Goal: Check status: Check status

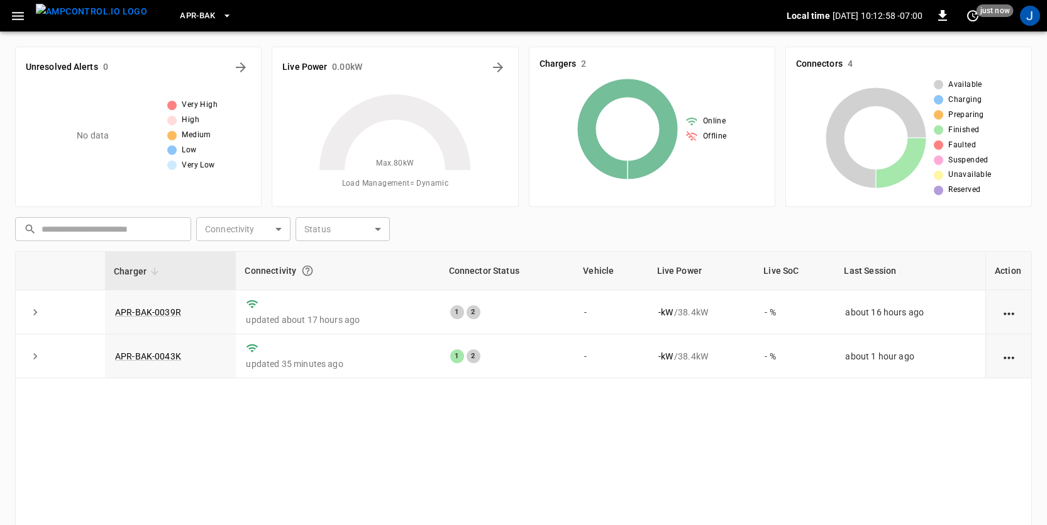
click at [474, 224] on div "​ ​ Connectivity ​ Connectivity Status ​ Status" at bounding box center [521, 226] width 1022 height 29
click at [584, 315] on td "-" at bounding box center [611, 312] width 74 height 44
click at [1015, 313] on icon "action cell options" at bounding box center [1009, 314] width 16 height 16
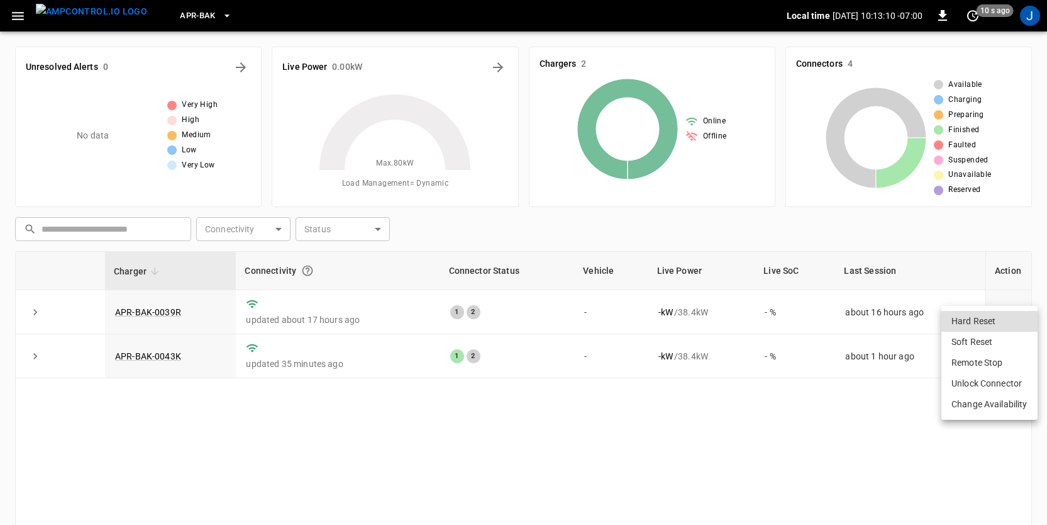
click at [760, 428] on div at bounding box center [523, 262] width 1047 height 525
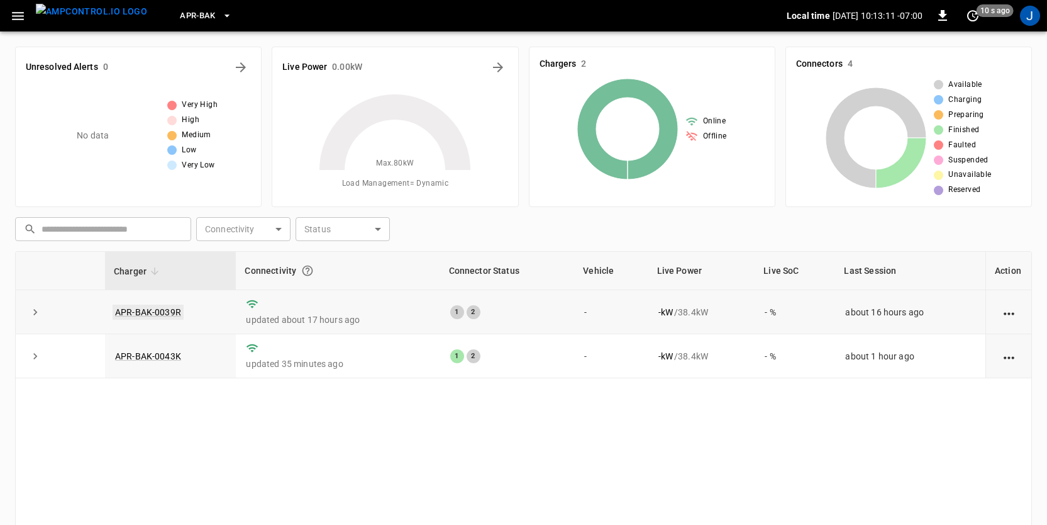
click at [155, 314] on link "APR-BAK-0039R" at bounding box center [148, 311] width 71 height 15
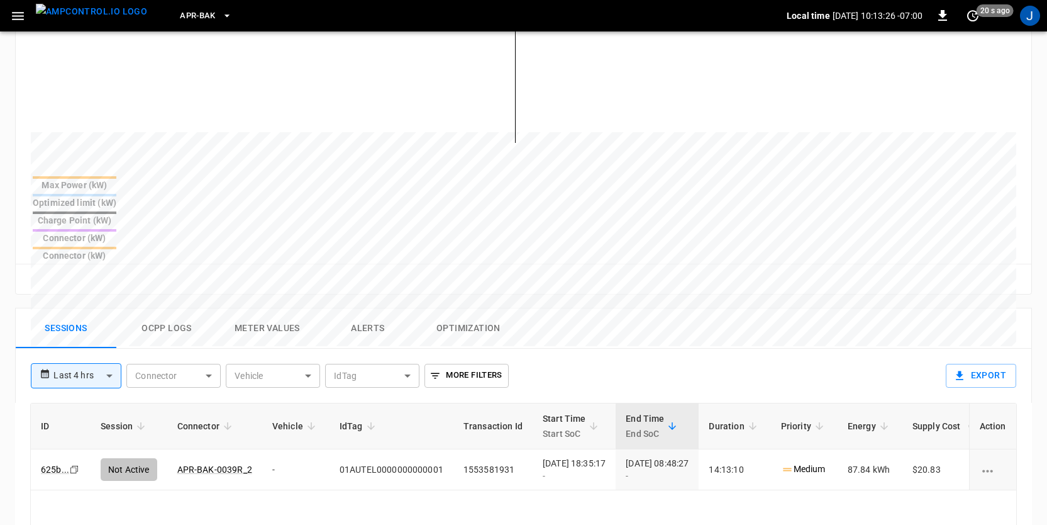
scroll to position [392, 0]
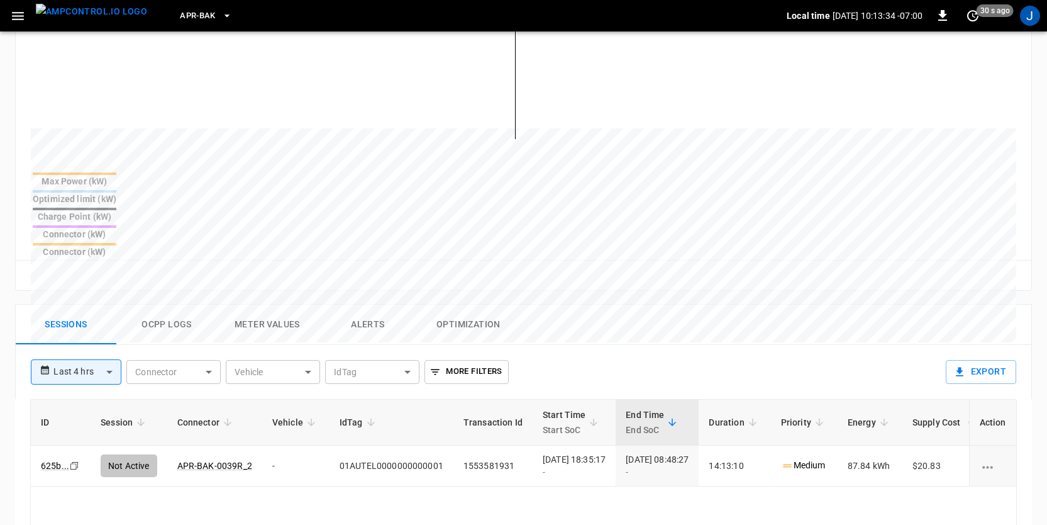
click at [714, 304] on div "Sessions Ocpp logs Meter Values Alerts Optimization" at bounding box center [524, 324] width 1016 height 40
